Goal: Find specific page/section: Find specific page/section

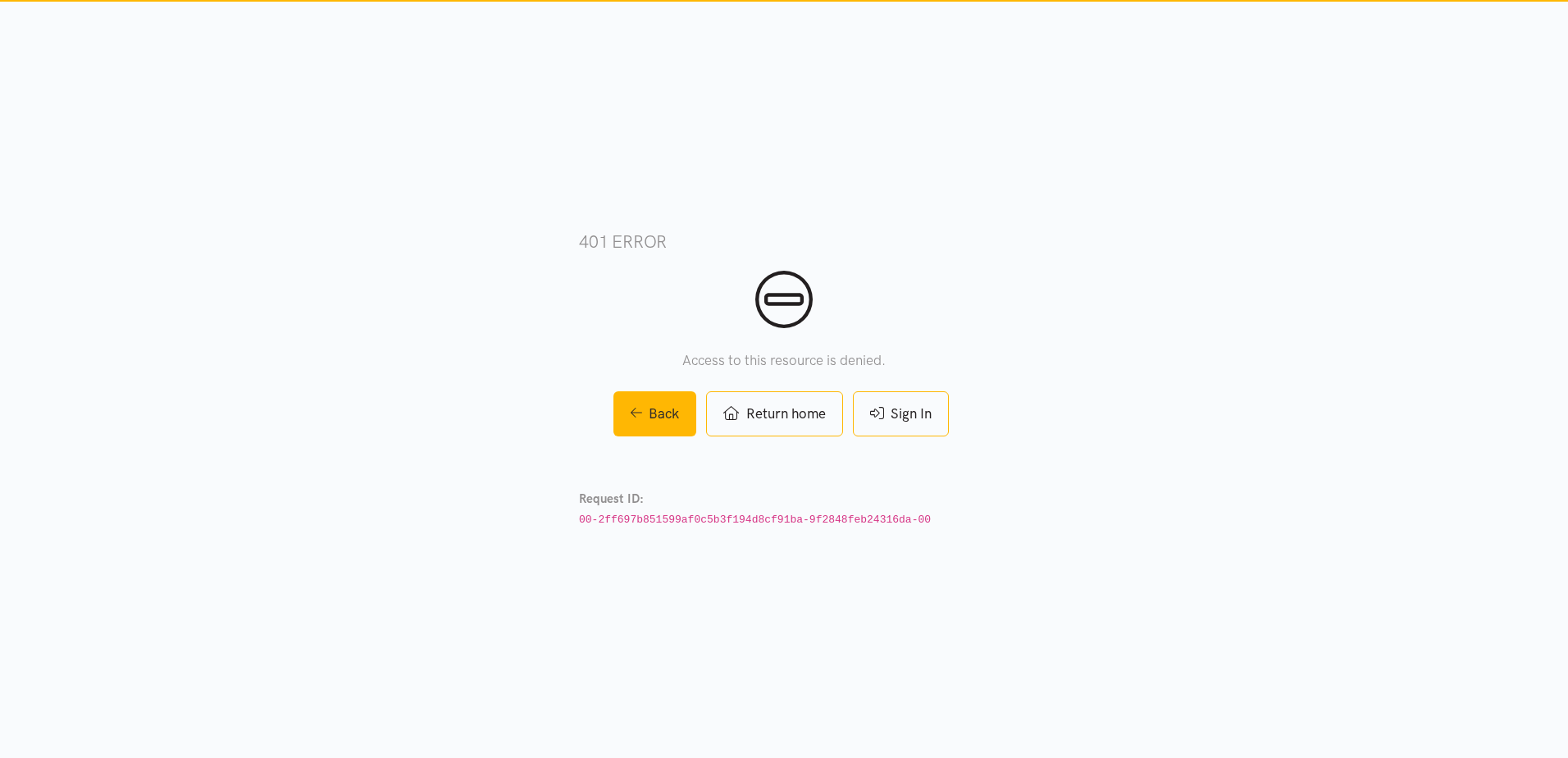
click at [898, 411] on link "Sign In" at bounding box center [900, 414] width 96 height 45
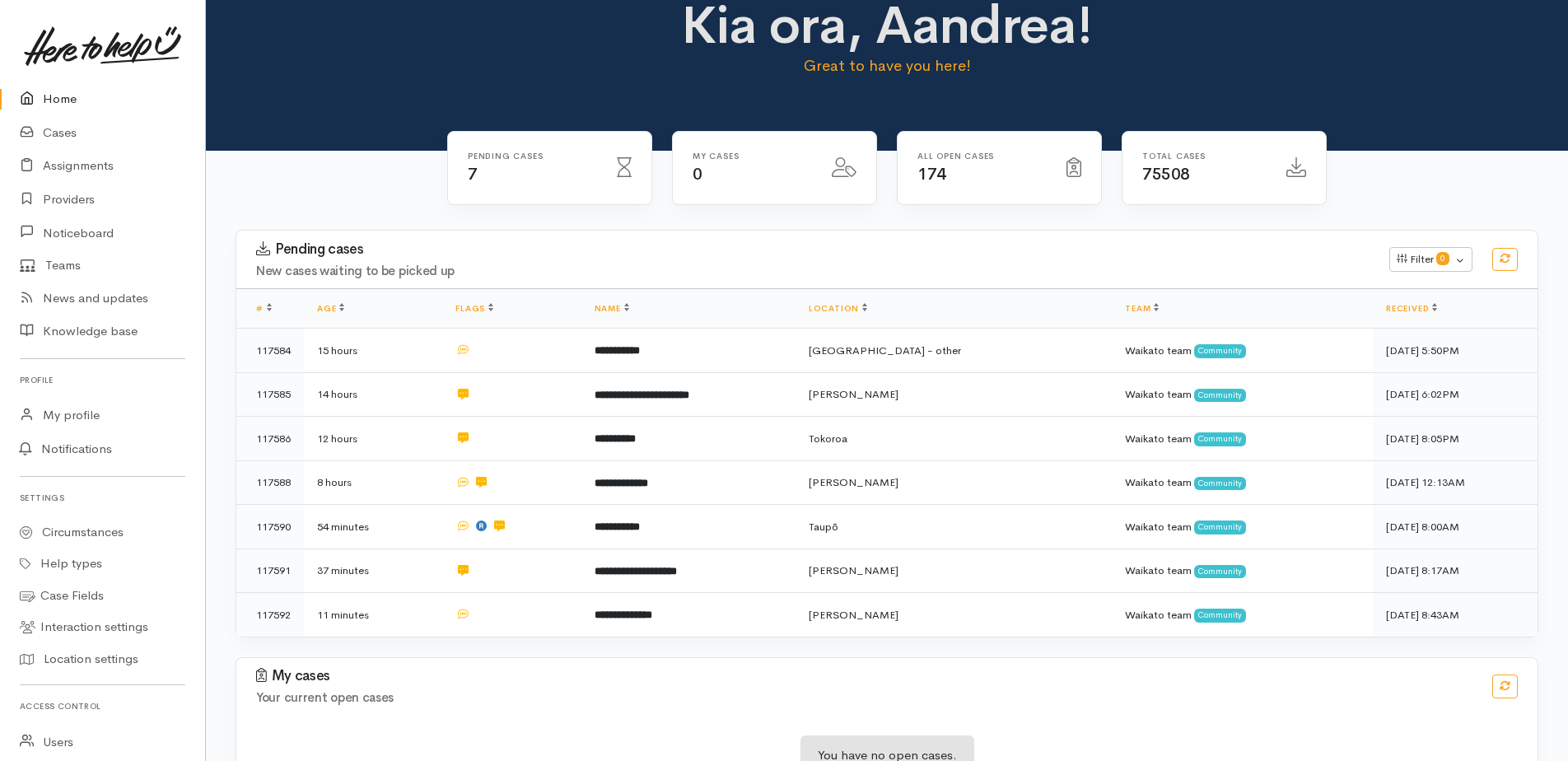
scroll to position [19, 0]
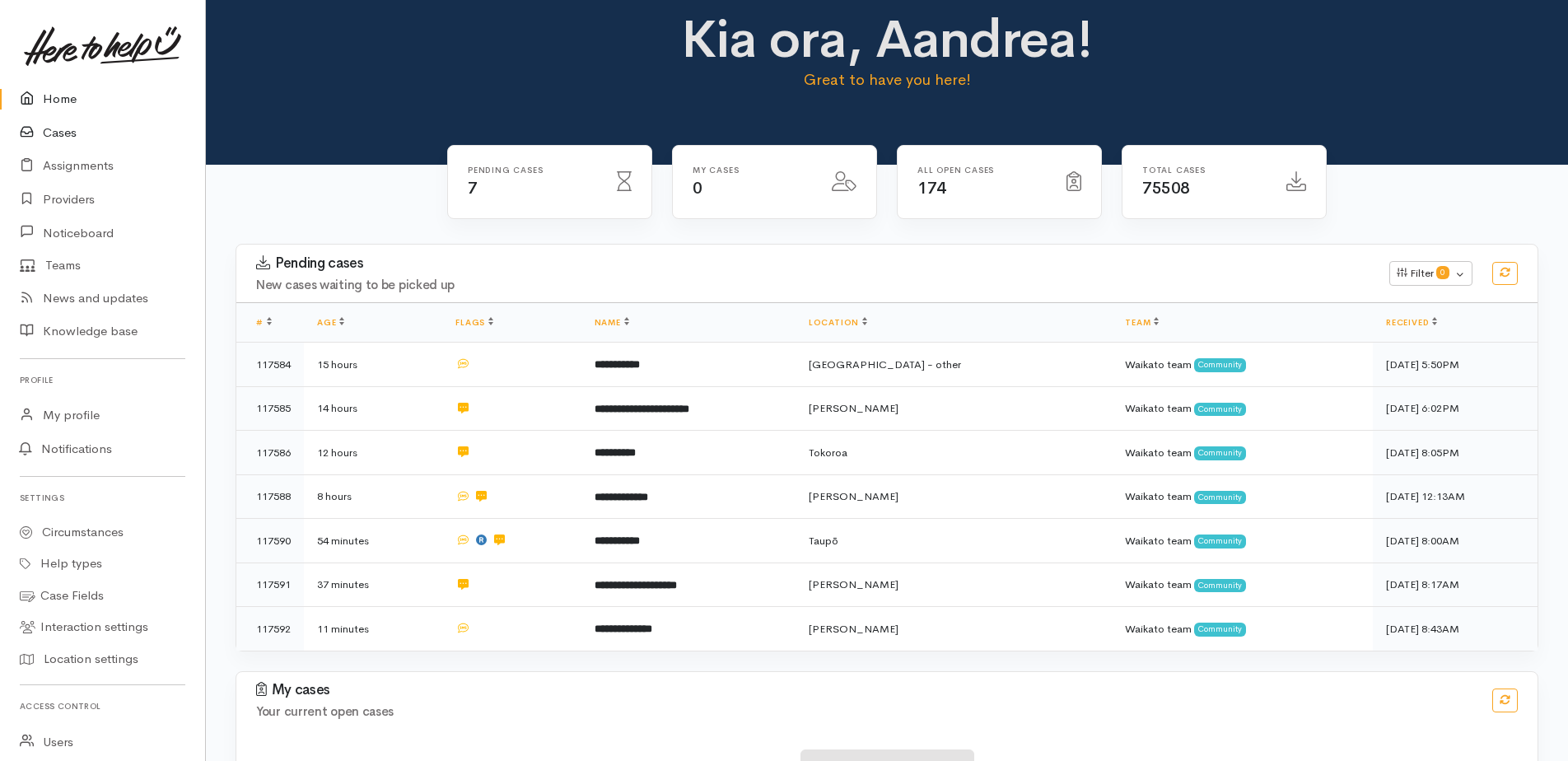
click at [78, 125] on link "Cases" at bounding box center [102, 133] width 205 height 34
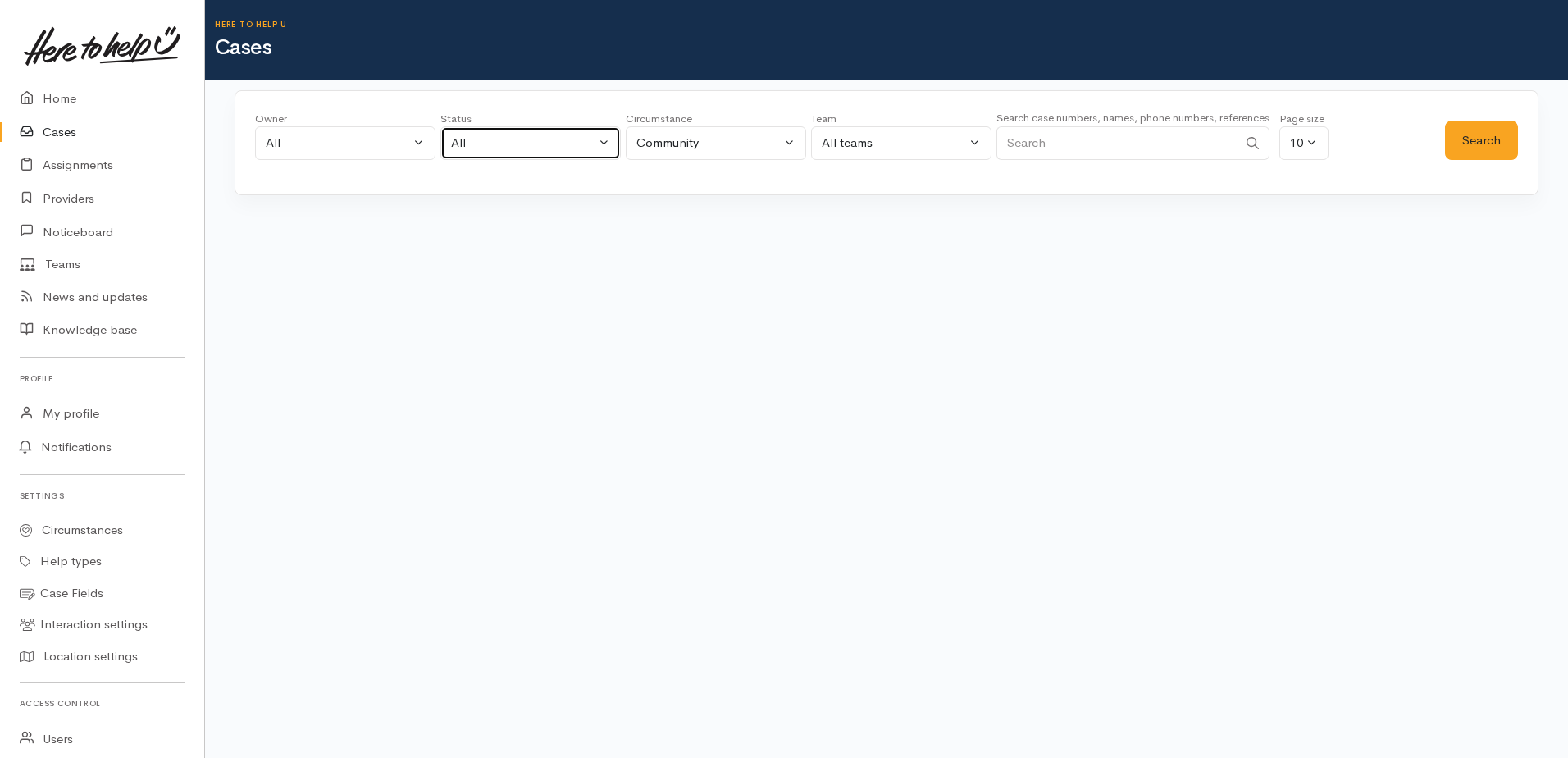
click at [555, 150] on div "All" at bounding box center [523, 143] width 145 height 19
click at [516, 250] on span "All current cases" at bounding box center [515, 251] width 92 height 19
select select "Unresolved"
click at [1496, 147] on button "Search" at bounding box center [1481, 140] width 73 height 40
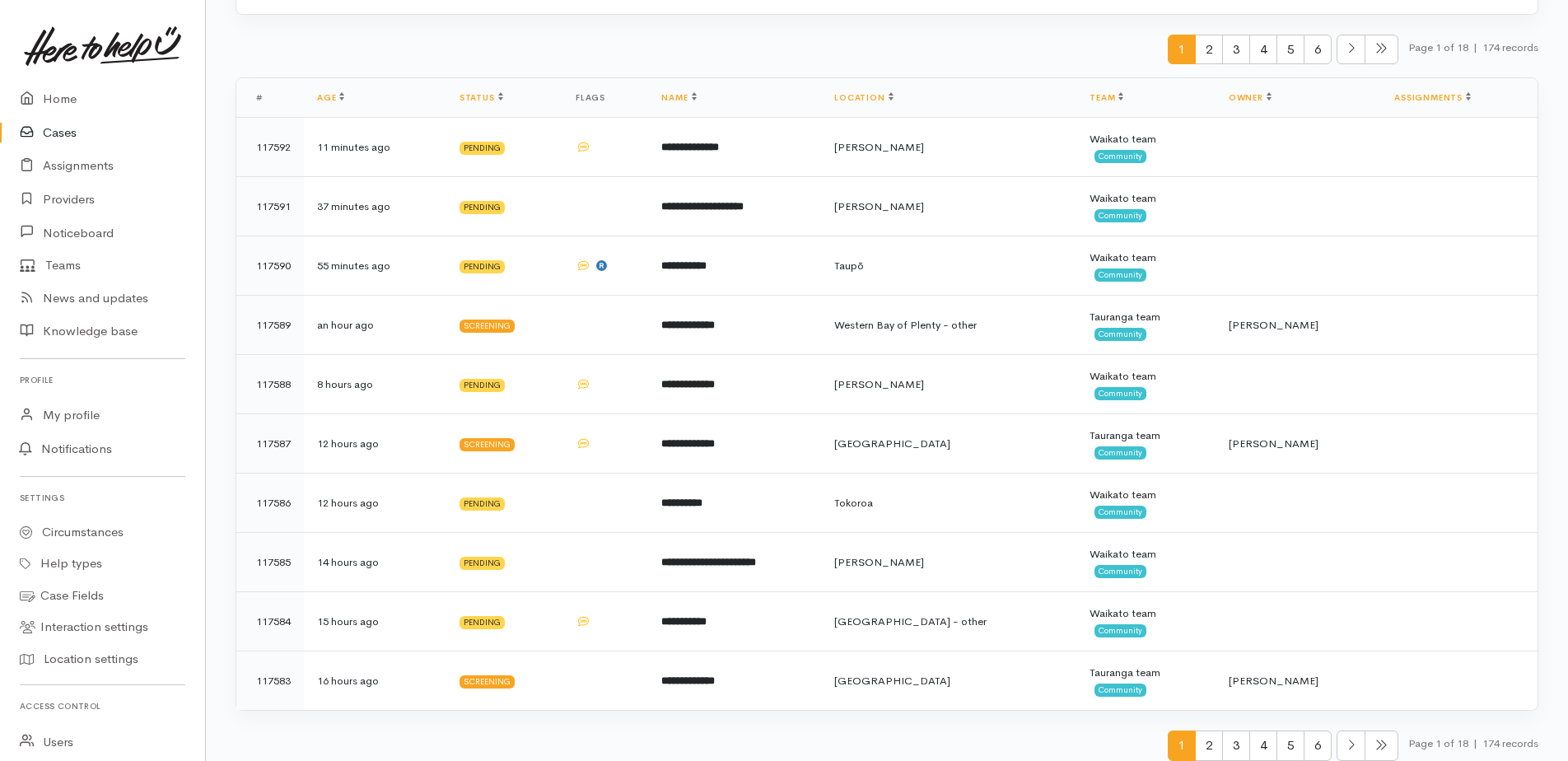
scroll to position [195, 0]
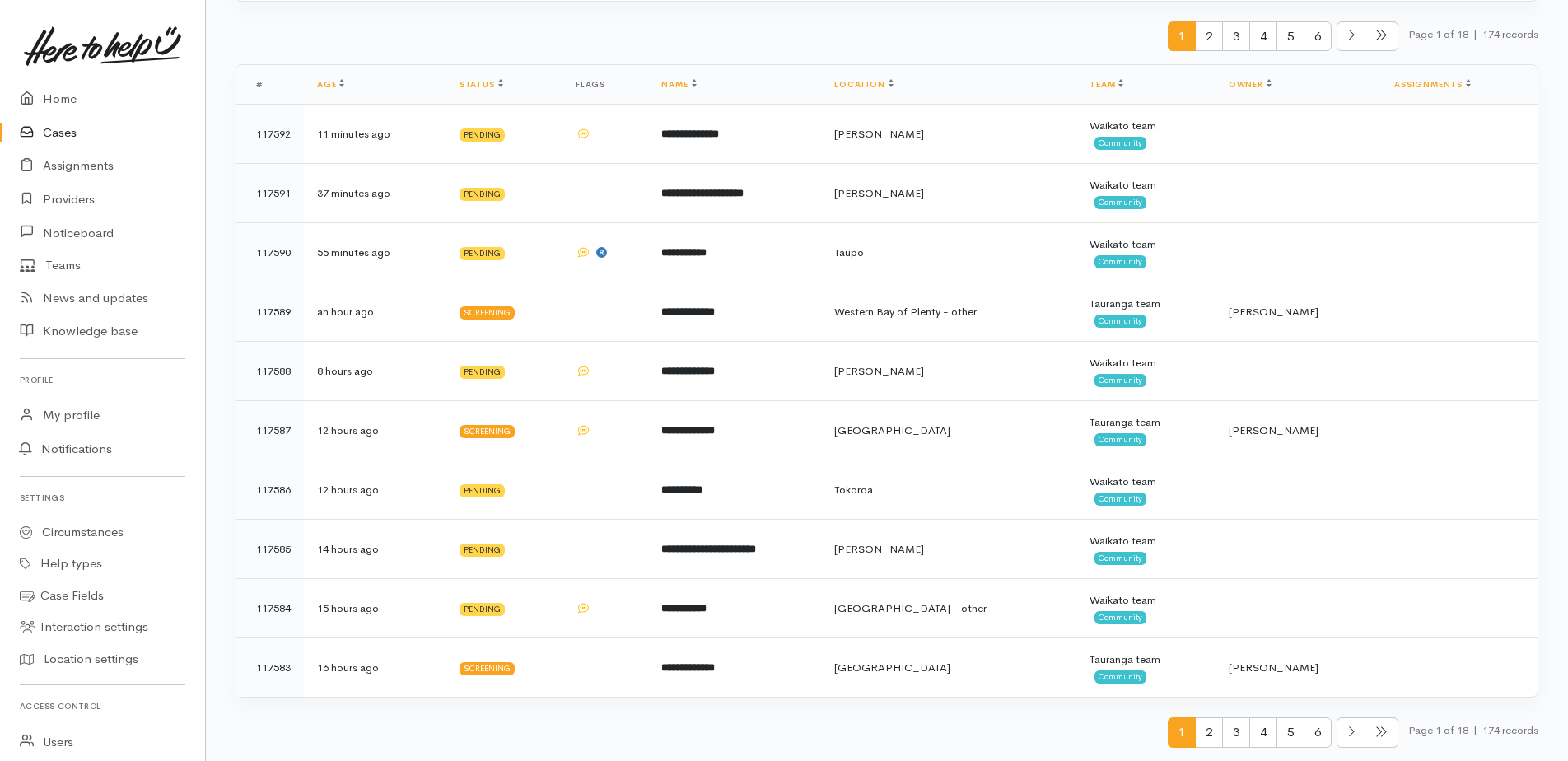
click at [1210, 742] on span "2" at bounding box center [1209, 732] width 28 height 31
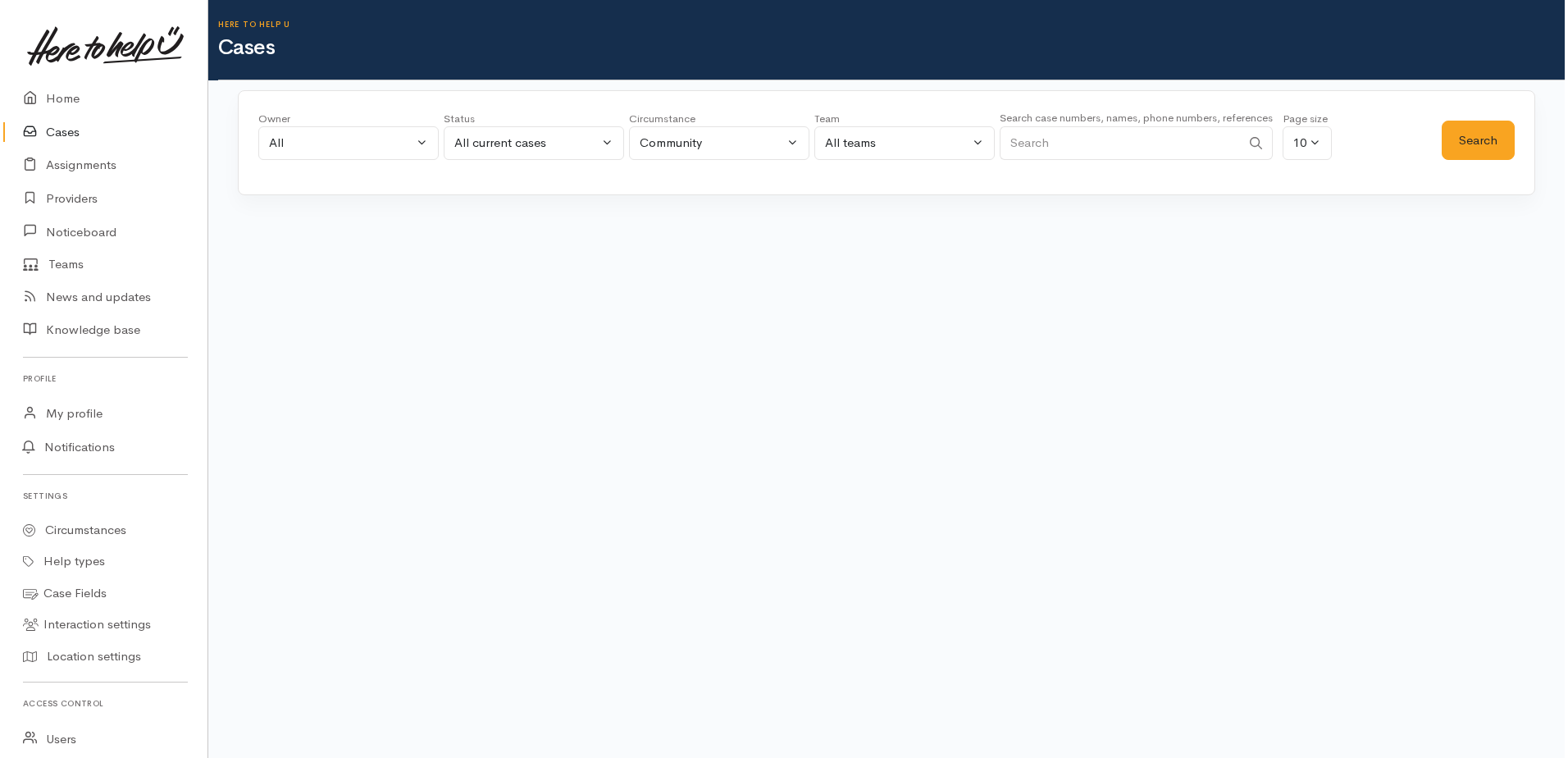
scroll to position [0, 0]
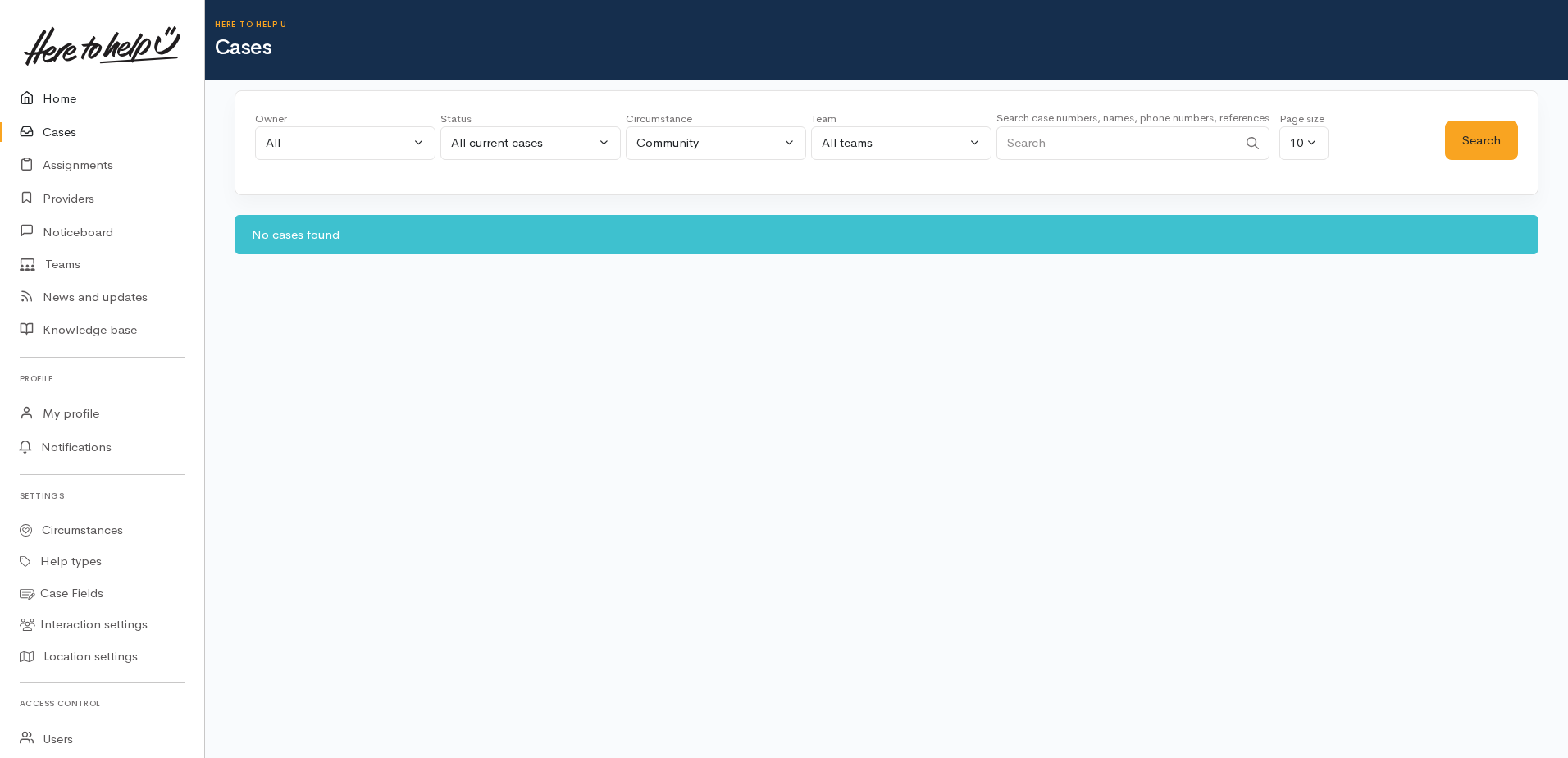
click at [48, 95] on link "Home" at bounding box center [102, 98] width 204 height 33
